Goal: Navigation & Orientation: Find specific page/section

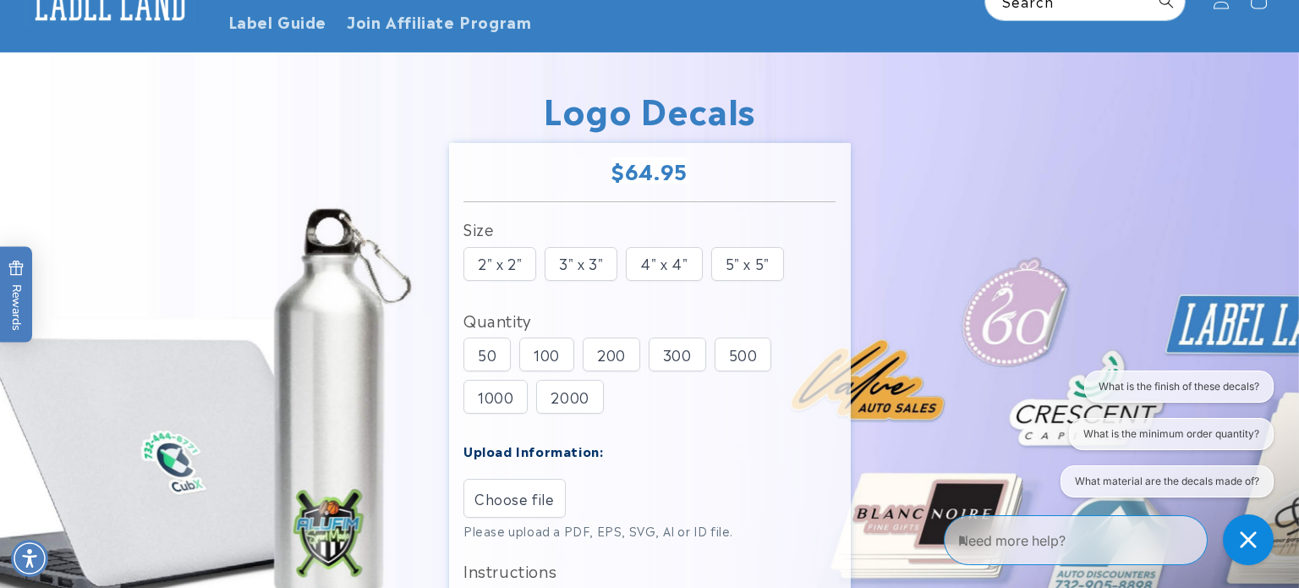
scroll to position [129, 0]
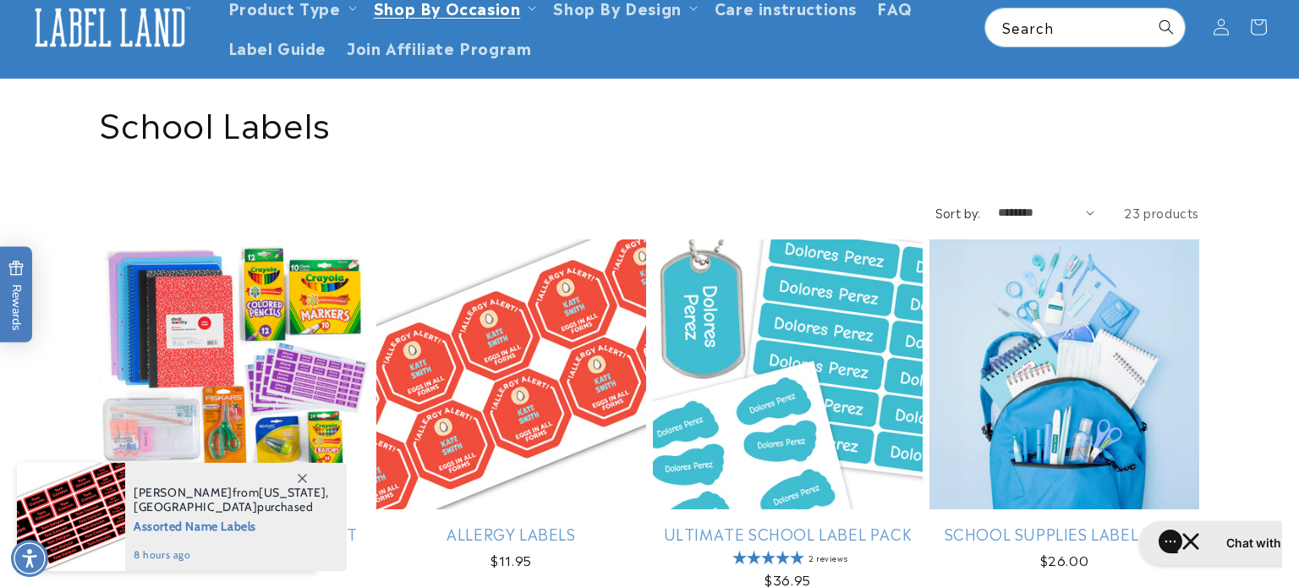
scroll to position [96, 0]
